Goal: Information Seeking & Learning: Learn about a topic

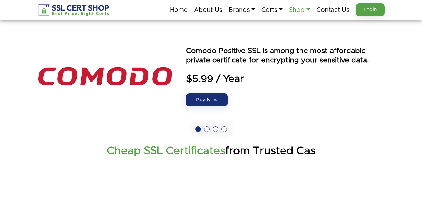
click at [304, 10] on link "Shop" at bounding box center [299, 9] width 21 height 13
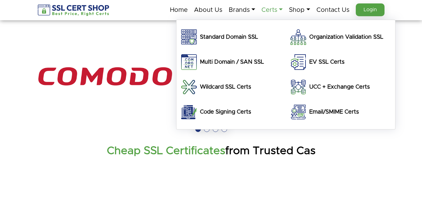
click at [279, 8] on link "Certs" at bounding box center [272, 9] width 21 height 13
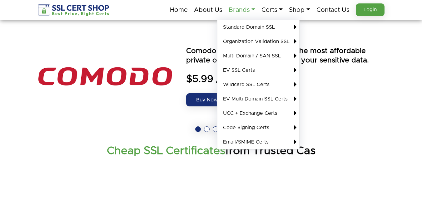
click at [250, 9] on link "Brands" at bounding box center [242, 9] width 27 height 13
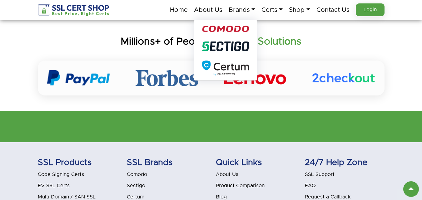
scroll to position [1987, 0]
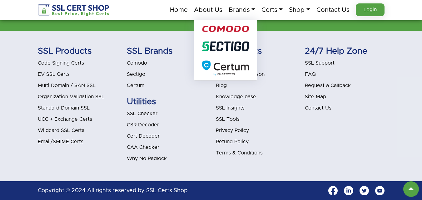
click at [272, 123] on li "SSL Tools" at bounding box center [256, 119] width 80 height 8
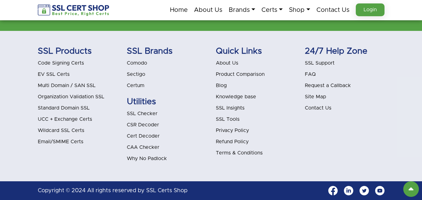
click at [235, 108] on link "SSL Insights" at bounding box center [230, 108] width 29 height 5
click at [230, 139] on link "Refund Policy" at bounding box center [232, 141] width 33 height 5
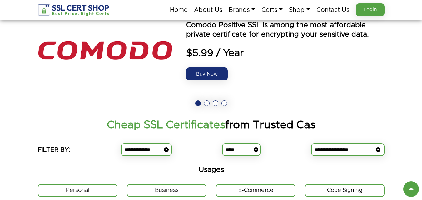
scroll to position [0, 0]
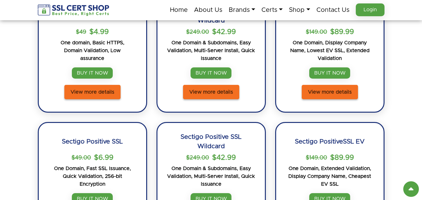
scroll to position [344, 0]
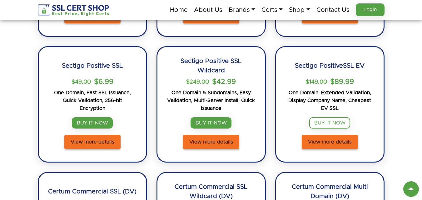
click at [335, 120] on link "BUY IT NOW" at bounding box center [329, 123] width 41 height 11
